Goal: Information Seeking & Learning: Learn about a topic

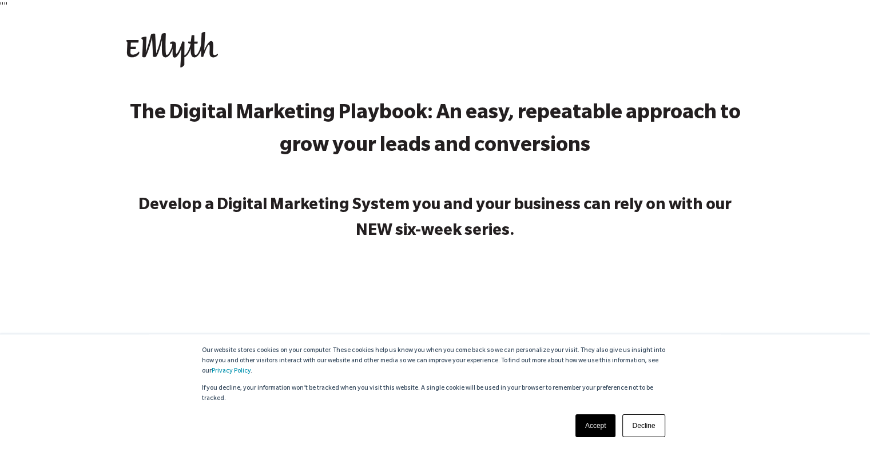
click at [592, 427] on link "Accept" at bounding box center [595, 426] width 41 height 23
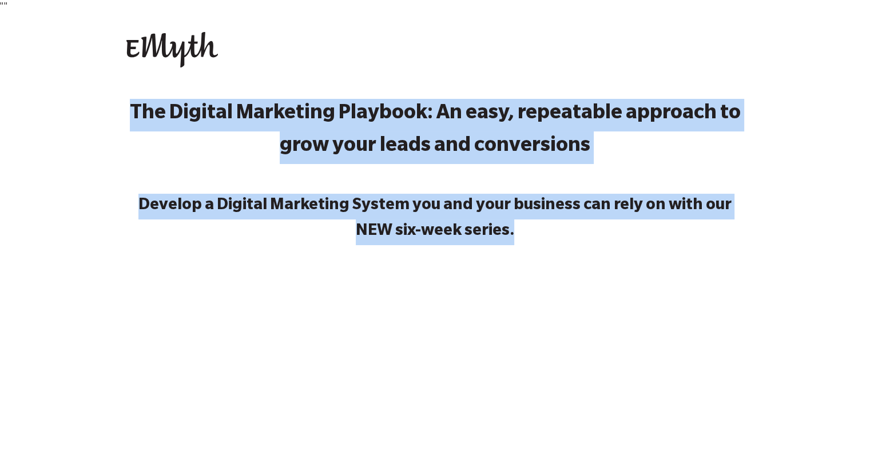
drag, startPoint x: 134, startPoint y: 113, endPoint x: 615, endPoint y: 227, distance: 494.8
click at [615, 227] on div "The Digital Marketing Playbook: An easy, repeatable approach to grow your leads…" at bounding box center [435, 347] width 618 height 515
copy div "The Digital Marketing Playbook: An easy, repeatable approach to grow your leads…"
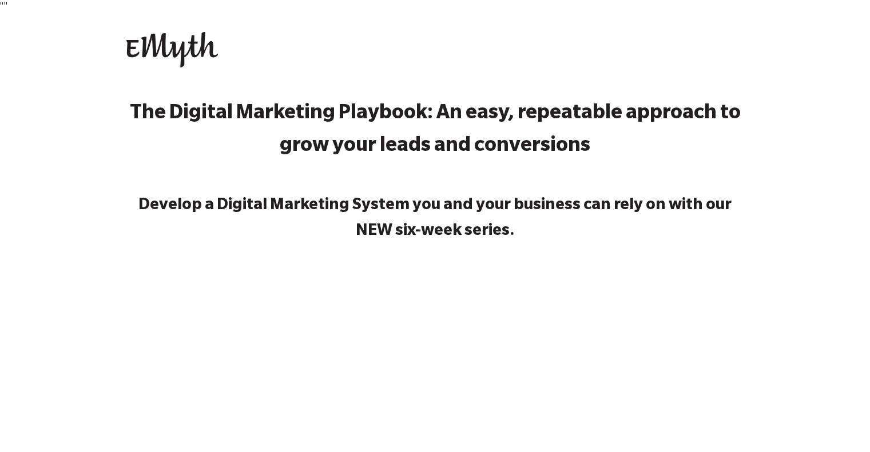
drag, startPoint x: 835, startPoint y: 209, endPoint x: 839, endPoint y: 188, distance: 21.5
click at [839, 202] on div "The Digital Marketing Playbook: An easy, repeatable approach to grow your leads…" at bounding box center [435, 418] width 870 height 657
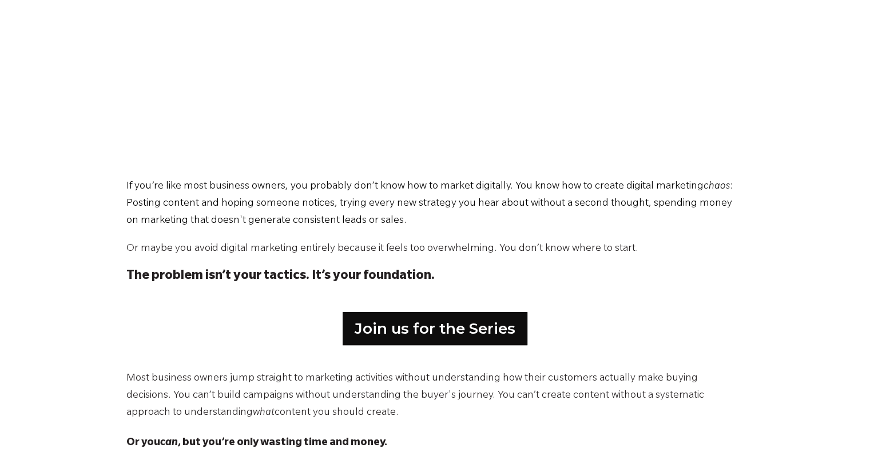
scroll to position [452, 0]
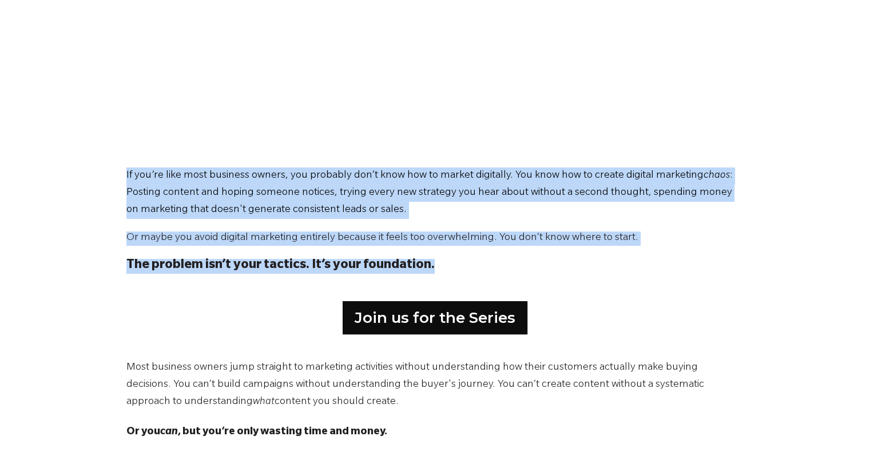
drag, startPoint x: 126, startPoint y: 171, endPoint x: 468, endPoint y: 265, distance: 354.5
click at [468, 265] on span "If you’re like most business owners, you probably don’t know how to market digi…" at bounding box center [435, 221] width 618 height 106
copy span "If you’re like most business owners, you probably don’t know how to market digi…"
click at [624, 260] on p "The problem isn’t your tactics. It’s your foundation." at bounding box center [435, 266] width 618 height 15
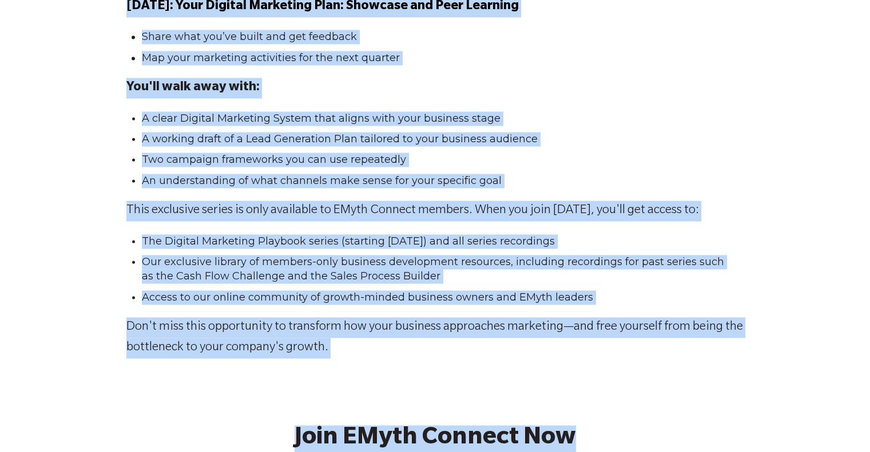
scroll to position [1814, 0]
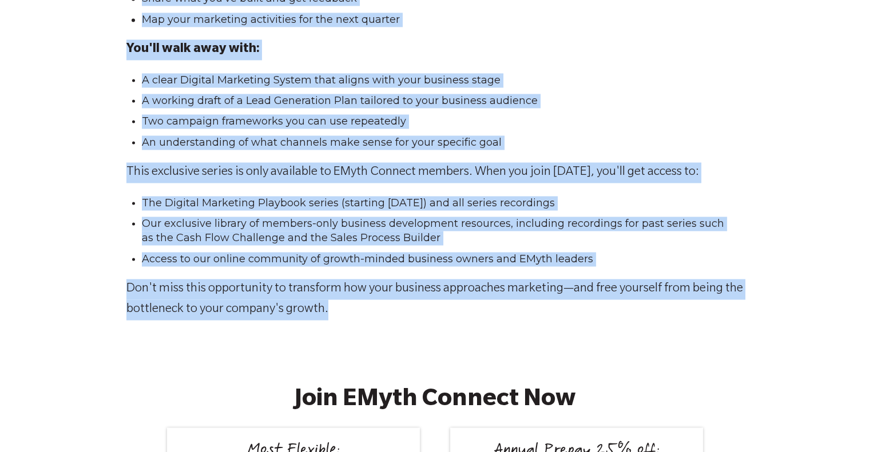
drag, startPoint x: 126, startPoint y: 177, endPoint x: 700, endPoint y: 313, distance: 589.3
copy span "Lore ipsumdol sitame cons adipisci el seddoeius temporinci utlabor etdoloremagn…"
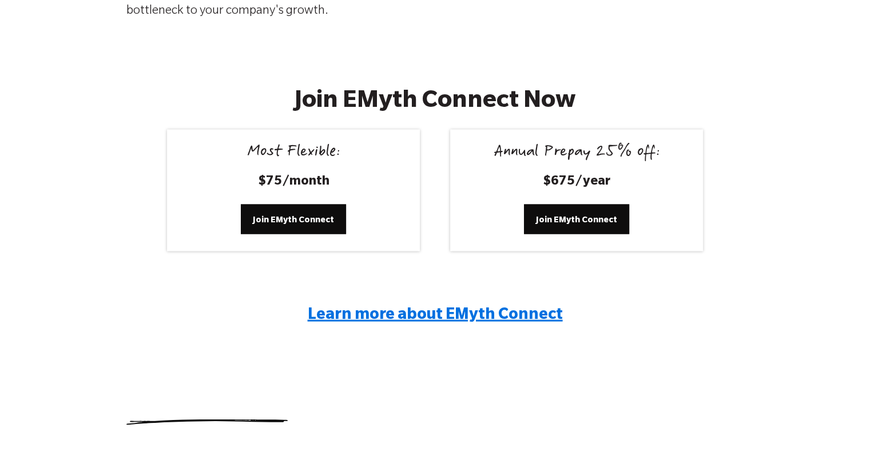
scroll to position [2212, 0]
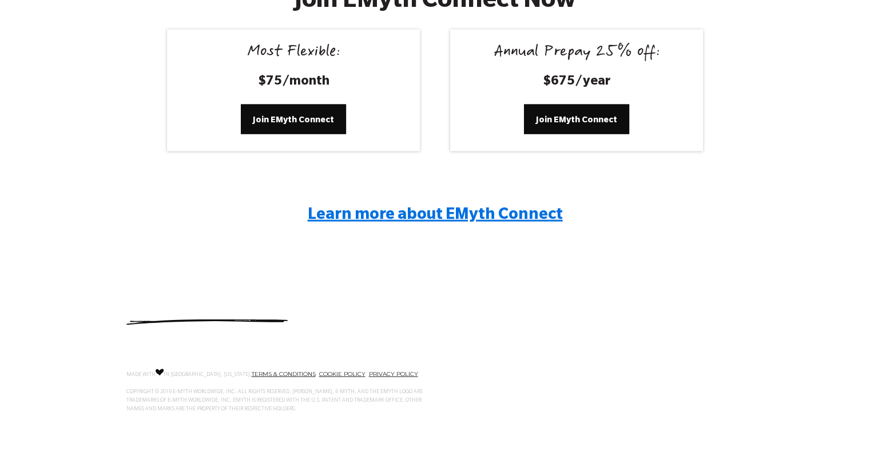
click at [461, 217] on span "Learn more about EMyth Connect" at bounding box center [435, 216] width 255 height 17
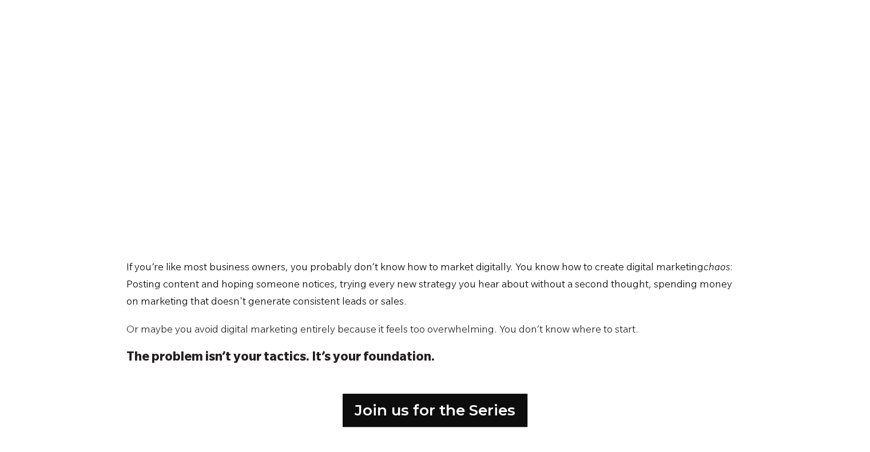
scroll to position [258, 0]
